Goal: Information Seeking & Learning: Check status

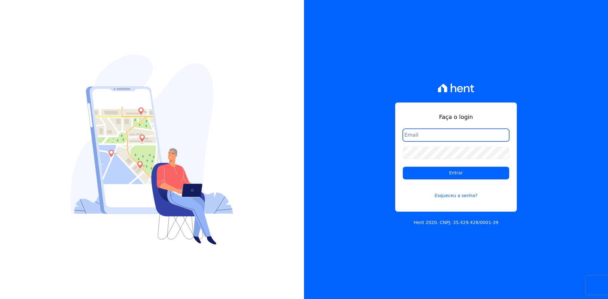
type input "[EMAIL_ADDRESS][DOMAIN_NAME]"
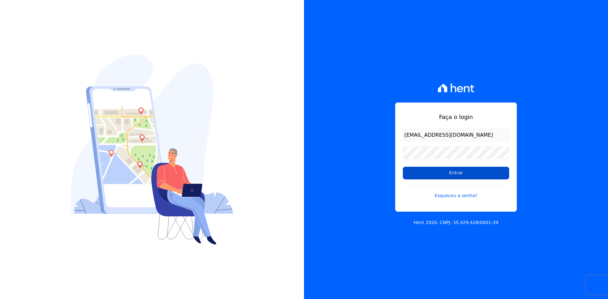
click at [424, 172] on input "Entrar" at bounding box center [456, 173] width 106 height 13
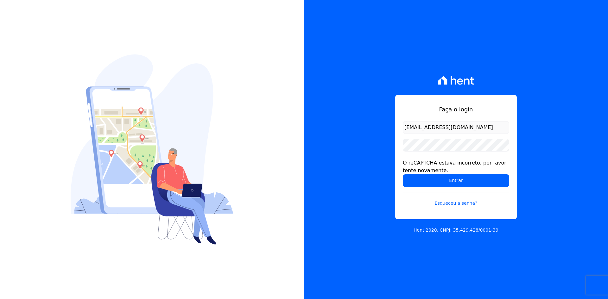
click at [348, 165] on div "Faça o login [EMAIL_ADDRESS][DOMAIN_NAME] O reCAPTCHA estava incorreto, por fav…" at bounding box center [456, 149] width 304 height 299
click at [415, 183] on input "Entrar" at bounding box center [456, 181] width 106 height 13
click at [340, 140] on div "Faça o login contato@grupokaiser.com.br O reCAPTCHA estava incorreto, por favor…" at bounding box center [456, 149] width 304 height 299
click at [412, 183] on input "Entrar" at bounding box center [456, 181] width 106 height 13
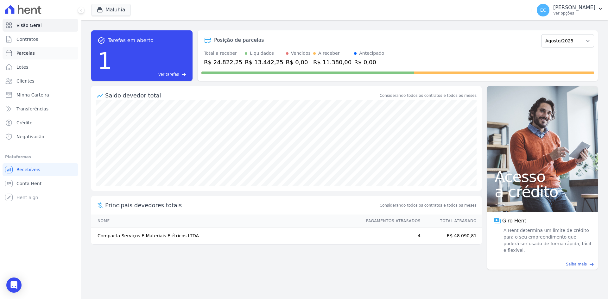
click at [25, 55] on span "Parcelas" at bounding box center [25, 53] width 18 height 6
select select
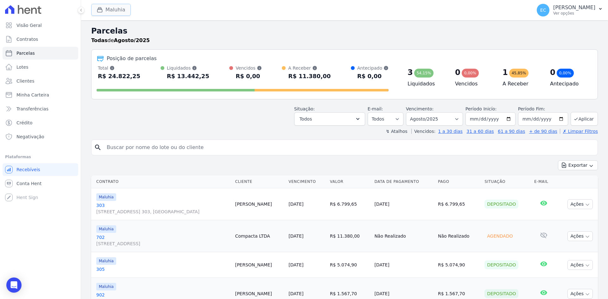
click at [97, 7] on icon "button" at bounding box center [100, 10] width 6 height 6
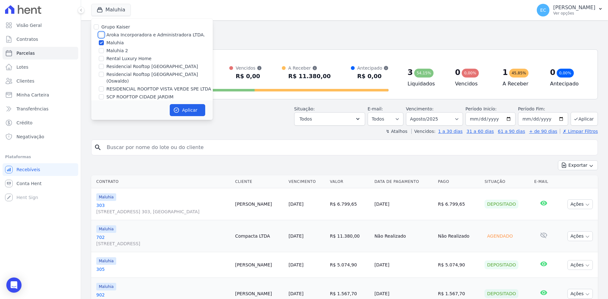
click at [101, 32] on input "Aroka Incorporadora e Administradora LTDA." at bounding box center [101, 34] width 5 height 5
checkbox input "true"
click at [102, 41] on input "Maluhia" at bounding box center [101, 42] width 5 height 5
checkbox input "false"
click at [188, 107] on button "Aplicar" at bounding box center [187, 110] width 35 height 12
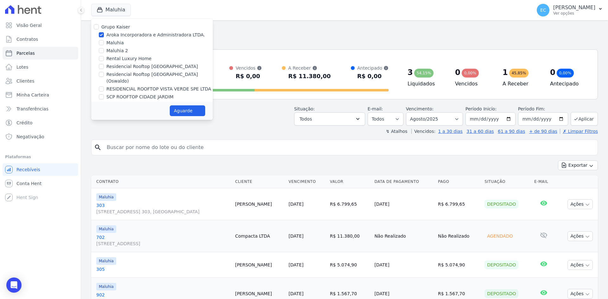
select select
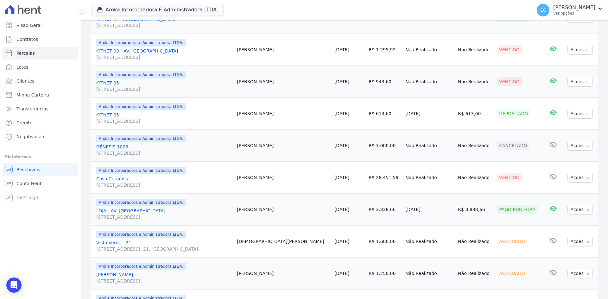
scroll to position [348, 0]
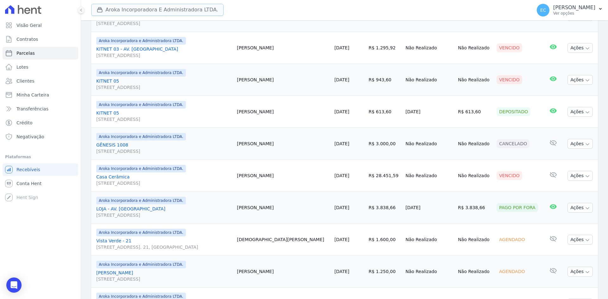
click at [100, 12] on icon "button" at bounding box center [100, 10] width 6 height 6
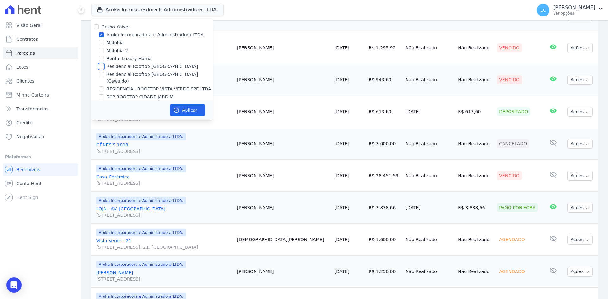
click at [101, 67] on input "Residencial Rooftop [GEOGRAPHIC_DATA]" at bounding box center [101, 66] width 5 height 5
checkbox input "true"
click at [102, 33] on input "Aroka Incorporadora e Administradora LTDA." at bounding box center [101, 34] width 5 height 5
checkbox input "false"
click at [175, 110] on icon "button" at bounding box center [176, 110] width 6 height 6
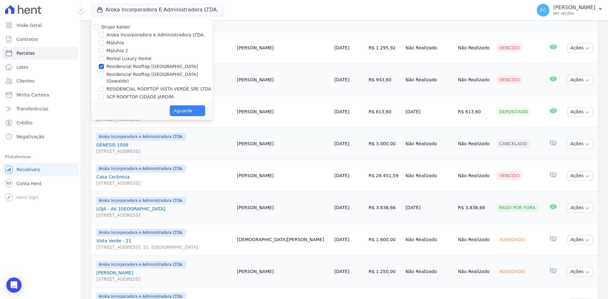
select select
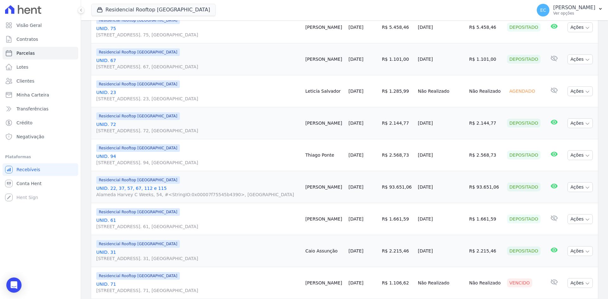
scroll to position [253, 0]
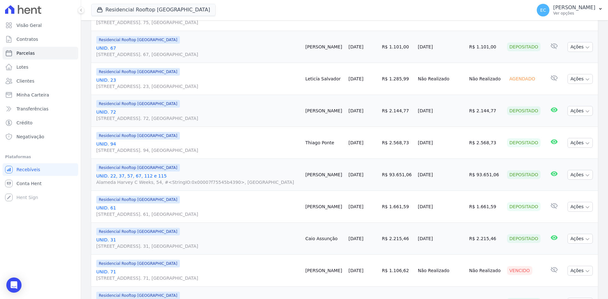
click at [146, 176] on link "UNID. 22, 37, 57, 67, 112 e 115 Alameda Harvey C Weeks, 54, #<StringIO:0x00007f…" at bounding box center [198, 179] width 204 height 13
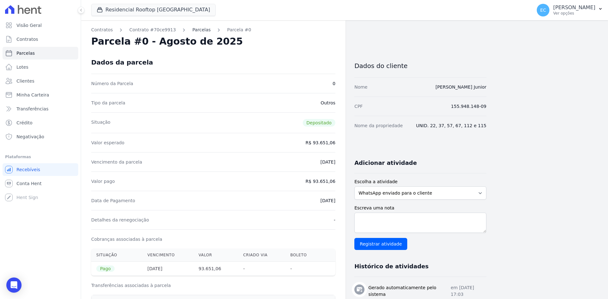
click at [192, 28] on link "Parcelas" at bounding box center [201, 30] width 18 height 7
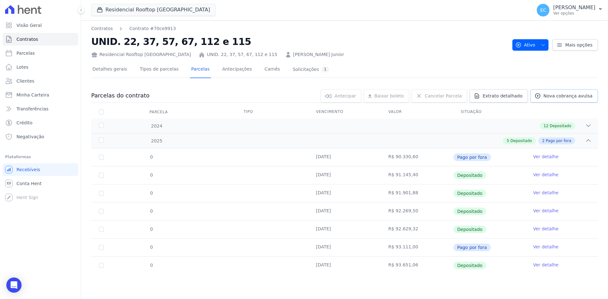
click at [559, 97] on span "Nova cobrança avulsa" at bounding box center [568, 96] width 49 height 6
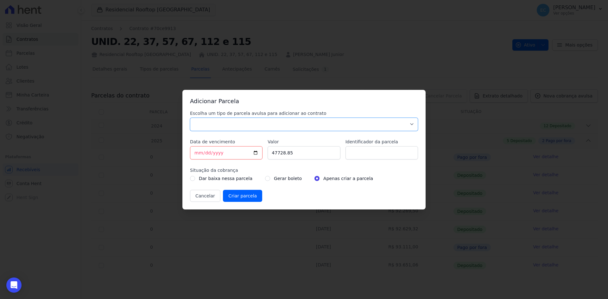
click at [248, 123] on select "Parcela Normal Sinal Caução Intercalada Chaves Pré Chaves Pós Chaves Taxas Quit…" at bounding box center [304, 124] width 228 height 13
select select "others"
click at [190, 118] on select "Parcela Normal Sinal Caução Intercalada Chaves Pré Chaves Pós Chaves Taxas Quit…" at bounding box center [304, 124] width 228 height 13
click at [196, 155] on input "[DATE]" at bounding box center [226, 152] width 73 height 13
type input "2025-08-12"
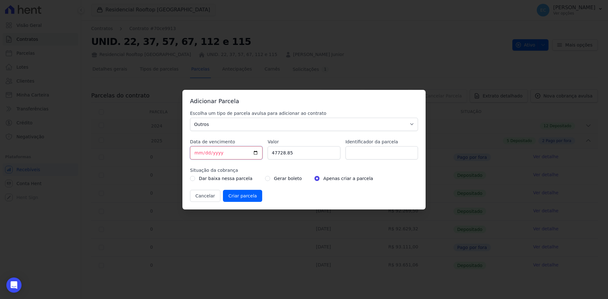
type input "2025-09-12"
drag, startPoint x: 300, startPoint y: 153, endPoint x: 307, endPoint y: 105, distance: 47.9
click at [265, 158] on div "Escolha um tipo de parcela avulsa para adicionar ao contrato Parcela Normal Sin…" at bounding box center [304, 156] width 228 height 92
type input "94297.26"
click at [265, 178] on input "radio" at bounding box center [267, 178] width 5 height 5
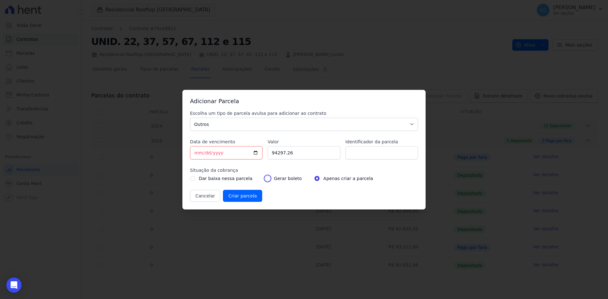
radio input "true"
click at [276, 190] on div "Cancelar Criar parcela" at bounding box center [304, 196] width 228 height 12
click at [246, 196] on input "Criar parcela" at bounding box center [242, 196] width 39 height 12
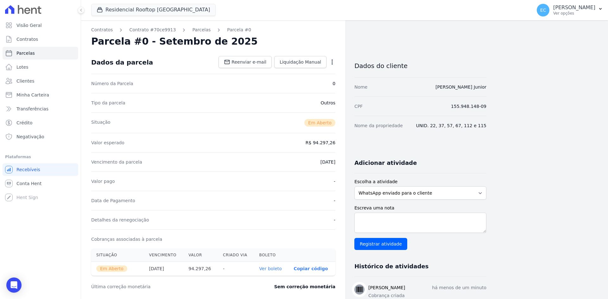
click at [272, 267] on link "Ver boleto" at bounding box center [270, 268] width 22 height 5
click at [35, 56] on link "Parcelas" at bounding box center [41, 53] width 76 height 13
select select
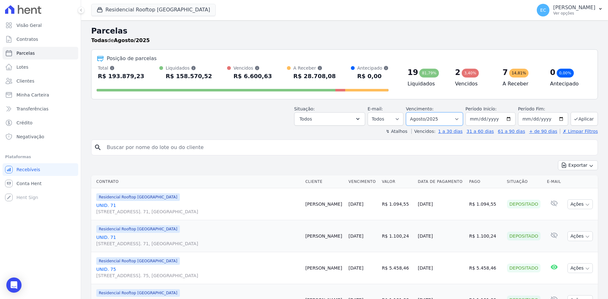
click at [433, 119] on select "Filtrar por período ──────── Todos os meses Setembro/2023 Outubro/2023 Novembro…" at bounding box center [434, 118] width 57 height 13
select select "09/2025"
click at [410, 112] on select "Filtrar por período ──────── Todos os meses Setembro/2023 Outubro/2023 Novembro…" at bounding box center [434, 118] width 57 height 13
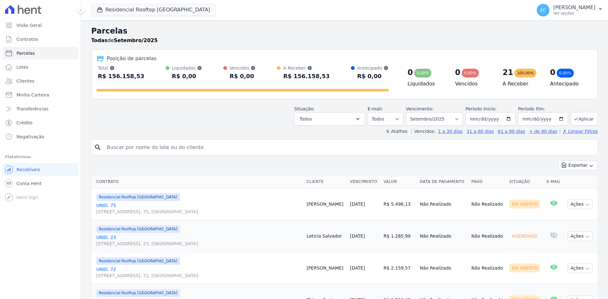
select select
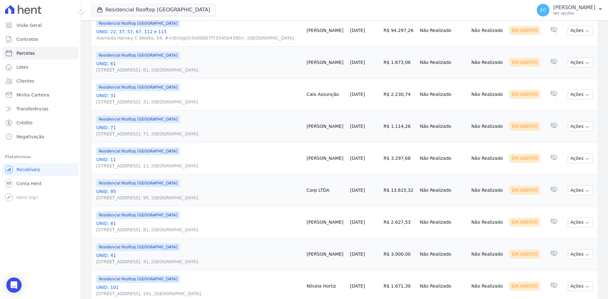
scroll to position [317, 0]
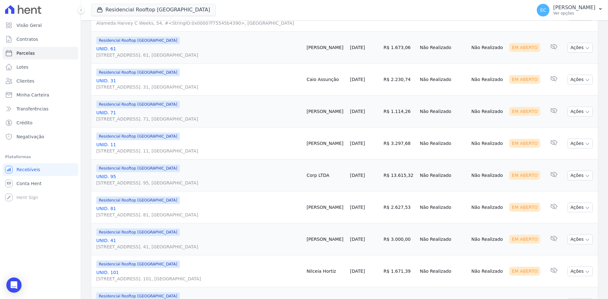
click at [109, 178] on link "UNID. [STREET_ADDRESS] 95, [GEOGRAPHIC_DATA]" at bounding box center [198, 180] width 205 height 13
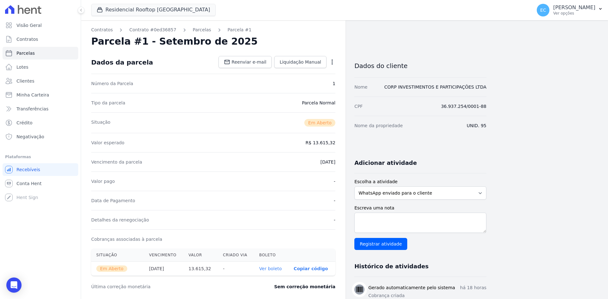
click at [273, 269] on link "Ver boleto" at bounding box center [270, 268] width 22 height 5
click at [37, 49] on link "Parcelas" at bounding box center [41, 53] width 76 height 13
select select
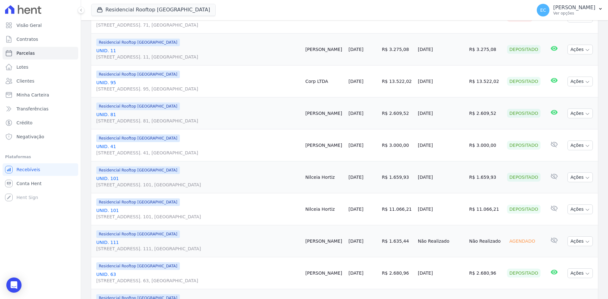
scroll to position [539, 0]
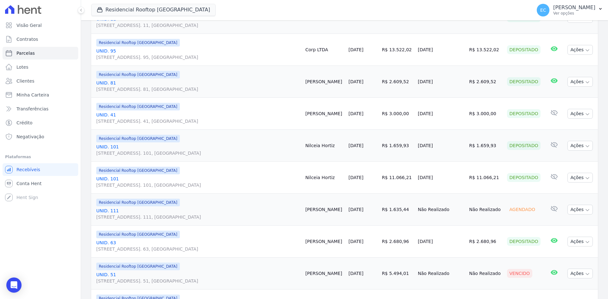
click at [113, 146] on link "UNID. [STREET_ADDRESS] 101, [GEOGRAPHIC_DATA]" at bounding box center [198, 150] width 204 height 13
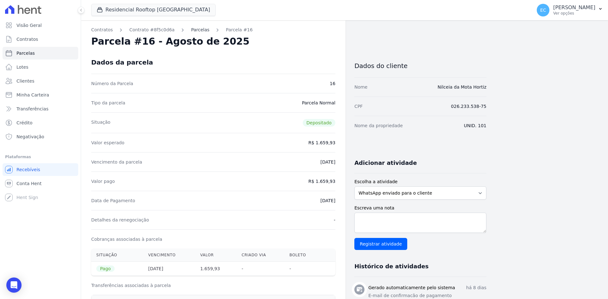
click at [197, 31] on link "Parcelas" at bounding box center [200, 30] width 18 height 7
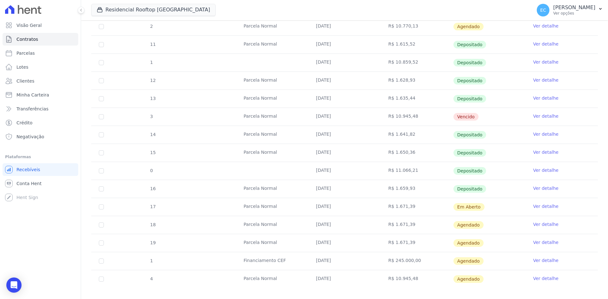
scroll to position [175, 0]
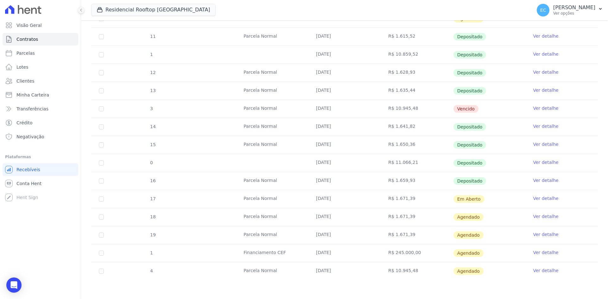
click at [533, 198] on link "Ver detalhe" at bounding box center [545, 198] width 25 height 6
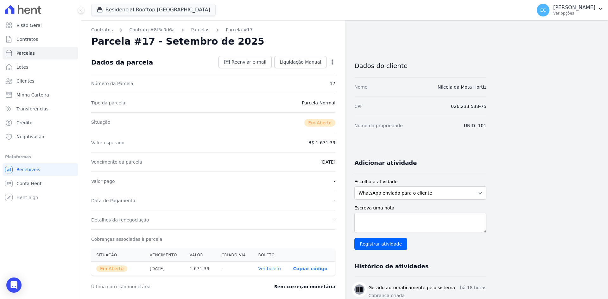
click at [278, 271] on link "Ver boleto" at bounding box center [269, 268] width 22 height 5
click at [27, 56] on span "Parcelas" at bounding box center [25, 53] width 18 height 6
select select
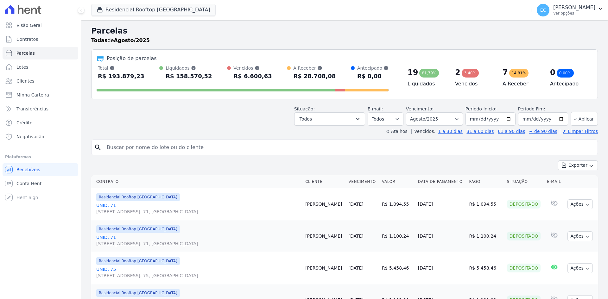
select select
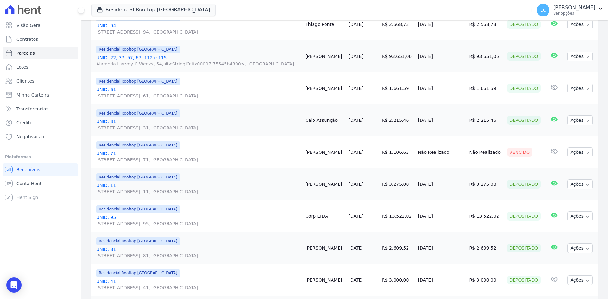
scroll to position [380, 0]
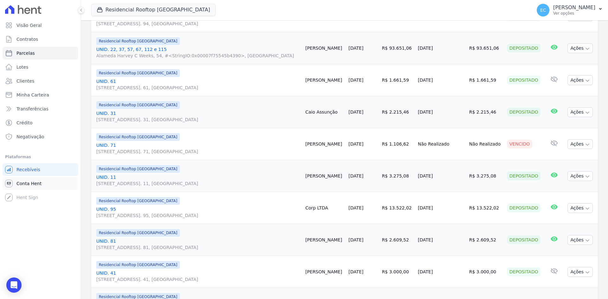
click at [52, 183] on link "Conta Hent" at bounding box center [41, 183] width 76 height 13
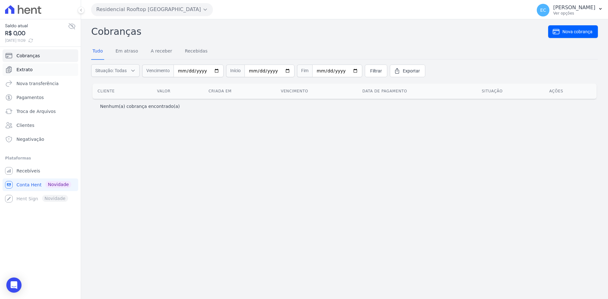
click at [45, 73] on link "Extrato" at bounding box center [41, 69] width 76 height 13
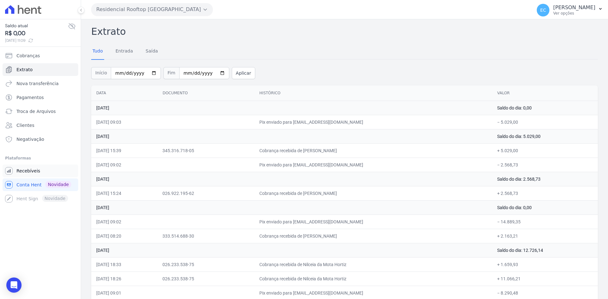
click at [33, 168] on span "Recebíveis" at bounding box center [28, 171] width 24 height 6
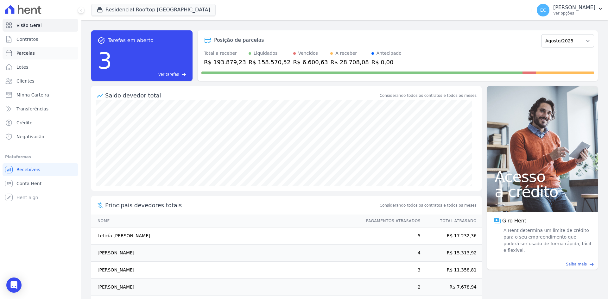
click at [54, 52] on link "Parcelas" at bounding box center [41, 53] width 76 height 13
select select
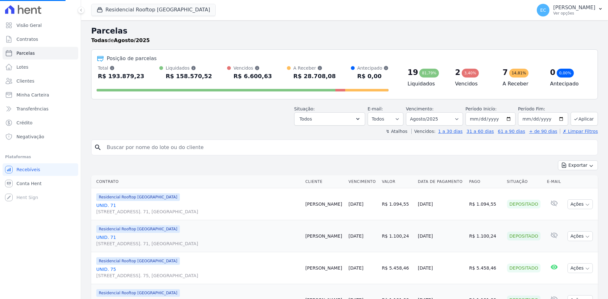
select select
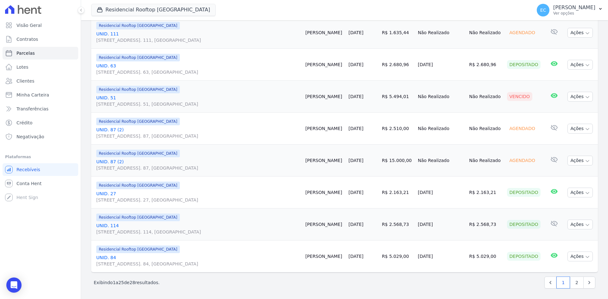
scroll to position [717, 0]
click at [570, 280] on link "2" at bounding box center [577, 282] width 14 height 12
select select
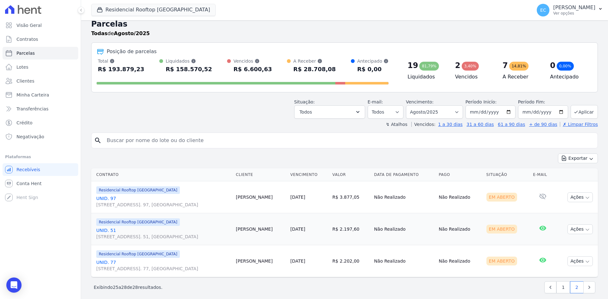
scroll to position [13, 0]
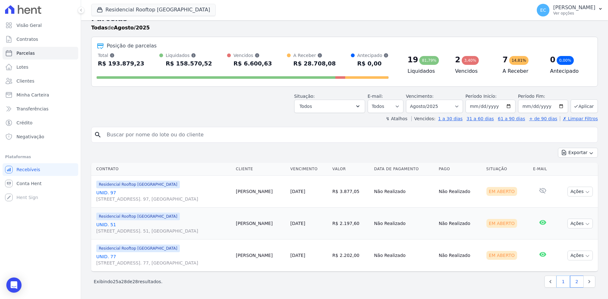
click at [564, 282] on link "1" at bounding box center [564, 282] width 14 height 12
select select
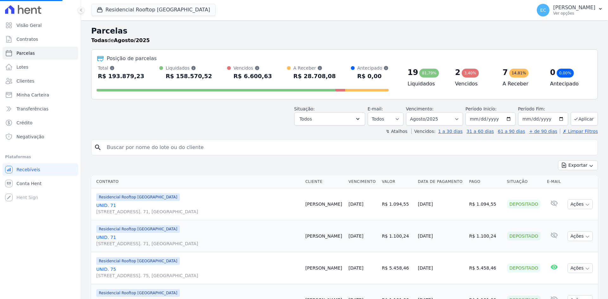
select select
drag, startPoint x: 251, startPoint y: 28, endPoint x: 240, endPoint y: 25, distance: 10.8
click at [251, 28] on h2 "Parcelas" at bounding box center [344, 30] width 507 height 11
click at [100, 13] on button "Residencial Rooftop [GEOGRAPHIC_DATA]" at bounding box center [153, 10] width 124 height 12
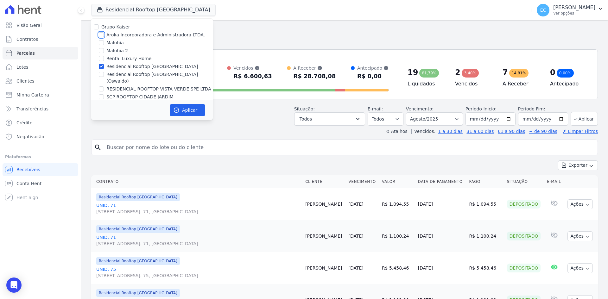
click at [102, 33] on input "Aroka Incorporadora e Administradora LTDA." at bounding box center [101, 34] width 5 height 5
checkbox input "true"
click at [102, 66] on input "Residencial Rooftop [GEOGRAPHIC_DATA]" at bounding box center [101, 66] width 5 height 5
checkbox input "false"
click at [188, 113] on button "Aplicar" at bounding box center [187, 110] width 35 height 12
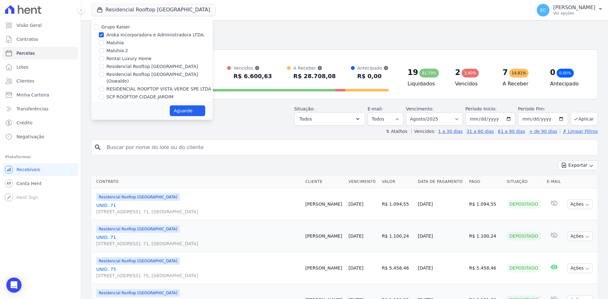
select select
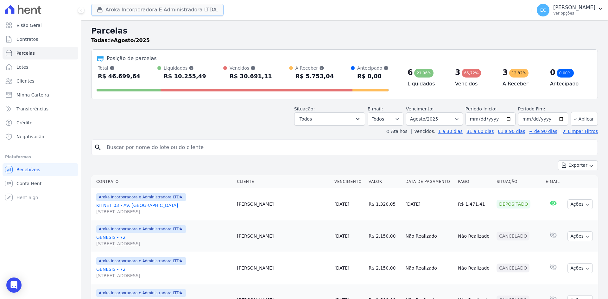
click at [121, 9] on button "Aroka Incorporadora E Administradora LTDA." at bounding box center [157, 10] width 132 height 12
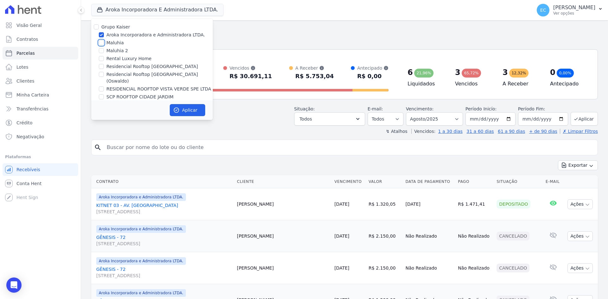
click at [100, 42] on input "Maluhia" at bounding box center [101, 42] width 5 height 5
checkbox input "true"
click at [101, 33] on input "Aroka Incorporadora e Administradora LTDA." at bounding box center [101, 34] width 5 height 5
checkbox input "false"
click at [100, 66] on input "Residencial Rooftop [GEOGRAPHIC_DATA]" at bounding box center [101, 66] width 5 height 5
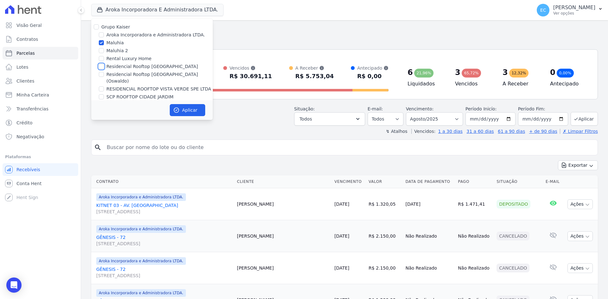
checkbox input "true"
click at [100, 41] on input "Maluhia" at bounding box center [101, 42] width 5 height 5
checkbox input "false"
click at [188, 108] on button "Aplicar" at bounding box center [187, 110] width 35 height 12
select select
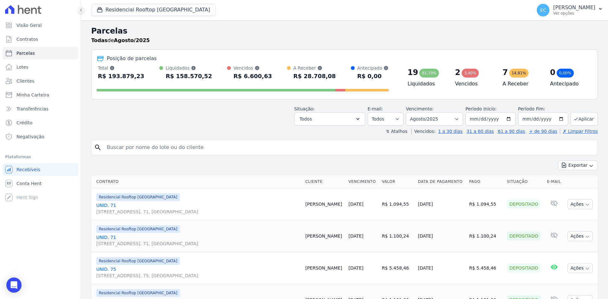
drag, startPoint x: 243, startPoint y: 38, endPoint x: 254, endPoint y: 40, distance: 11.9
click at [243, 38] on div "Todas de Agosto/2025" at bounding box center [344, 41] width 507 height 8
click at [288, 12] on div "Residencial Rooftop [GEOGRAPHIC_DATA] Grupo Kaiser Aroka Incorporadora e Admini…" at bounding box center [310, 10] width 438 height 21
drag, startPoint x: 426, startPoint y: 30, endPoint x: 370, endPoint y: 3, distance: 62.2
click at [427, 30] on h2 "Parcelas" at bounding box center [344, 30] width 507 height 11
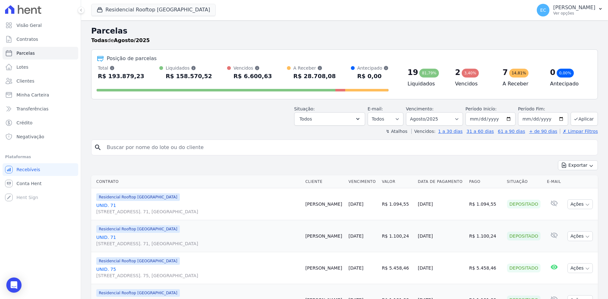
click at [388, 13] on div "Residencial Rooftop [GEOGRAPHIC_DATA] Grupo Kaiser Aroka Incorporadora e Admini…" at bounding box center [310, 10] width 438 height 21
click at [268, 9] on div "Residencial Rooftop [GEOGRAPHIC_DATA] Grupo Kaiser Aroka Incorporadora e Admini…" at bounding box center [310, 10] width 438 height 21
click at [254, 3] on div "Residencial Rooftop [GEOGRAPHIC_DATA] Grupo Kaiser Aroka Incorporadora e Admini…" at bounding box center [310, 10] width 438 height 21
click at [288, 35] on h2 "Parcelas" at bounding box center [344, 30] width 507 height 11
click at [239, 123] on div "Situação: Agendado Em Aberto Pago Processando Cancelado Vencido Transferindo De…" at bounding box center [344, 114] width 507 height 22
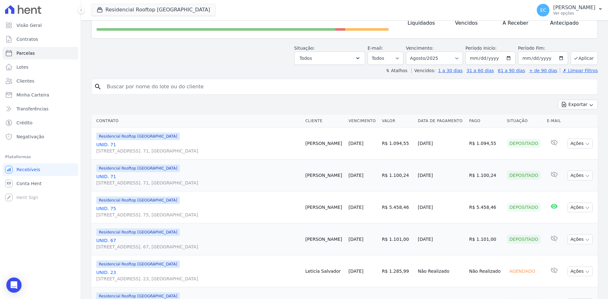
scroll to position [63, 0]
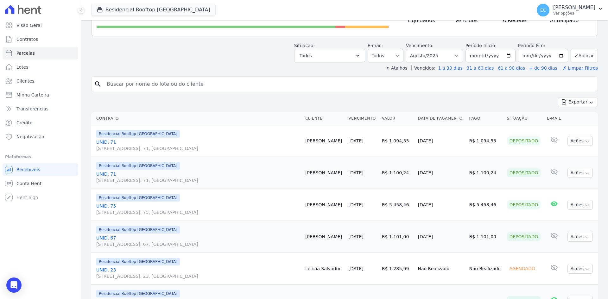
click at [282, 12] on div "Residencial Rooftop [GEOGRAPHIC_DATA] Grupo Kaiser Aroka Incorporadora e Admini…" at bounding box center [310, 10] width 438 height 21
